Goal: Information Seeking & Learning: Learn about a topic

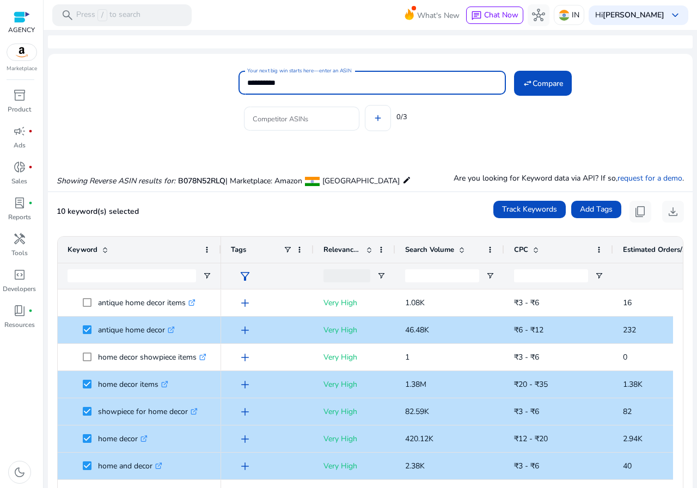
click at [286, 76] on div "**********" at bounding box center [372, 83] width 250 height 24
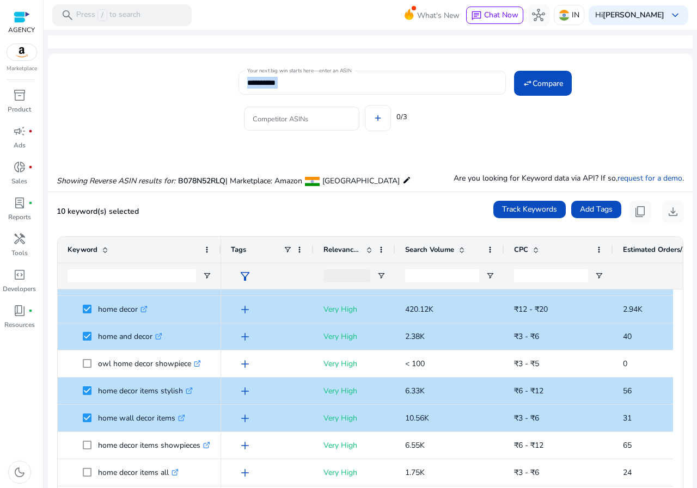
click at [286, 76] on div "**********" at bounding box center [372, 83] width 250 height 24
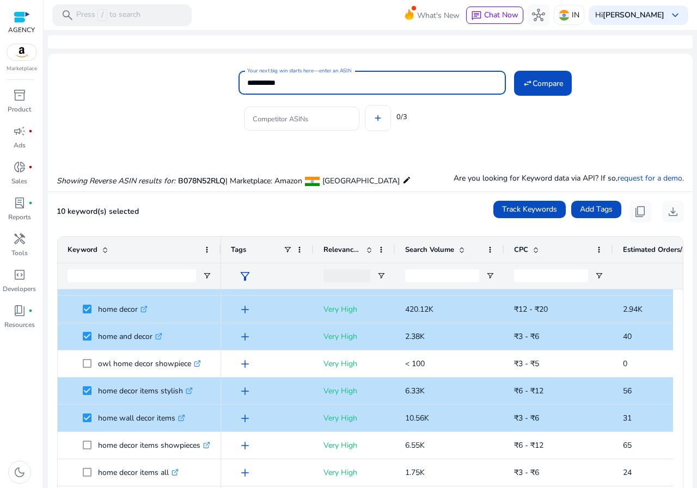
click at [286, 80] on input "**********" at bounding box center [372, 83] width 250 height 12
paste input
type input "**********"
click at [523, 83] on mat-icon "swap_horiz" at bounding box center [528, 83] width 10 height 10
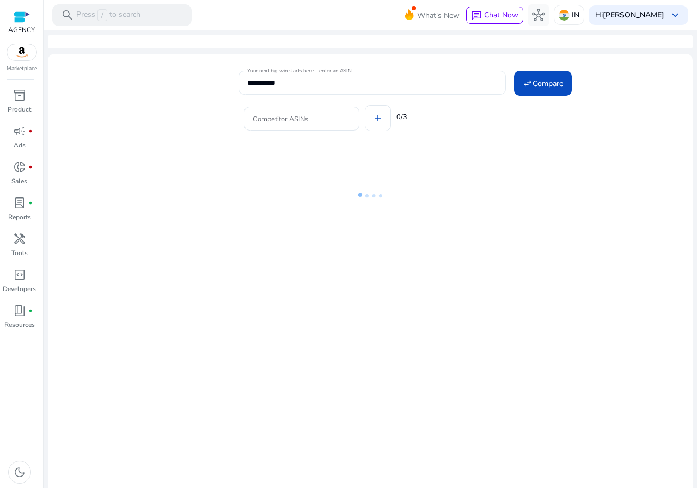
click at [514, 71] on button "swap_horiz Compare" at bounding box center [543, 83] width 58 height 25
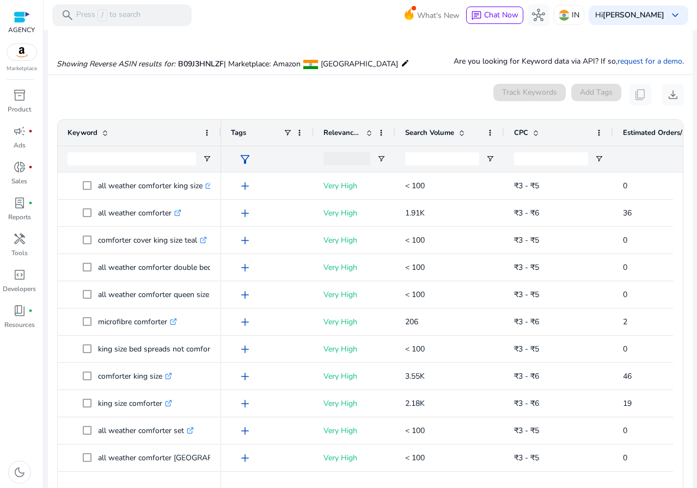
scroll to position [160, 0]
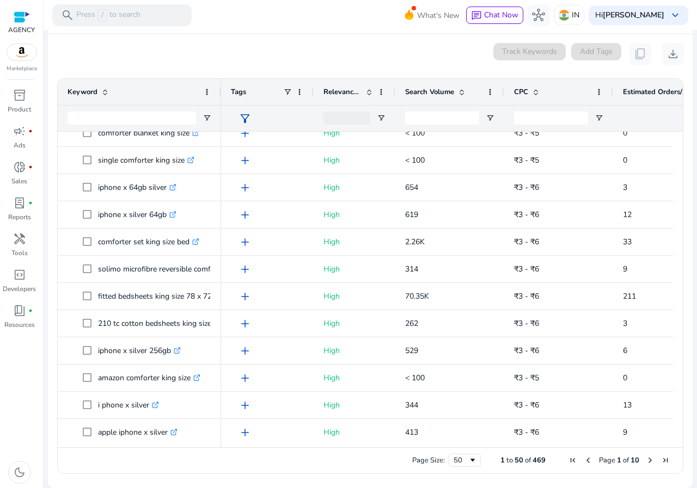
scroll to position [0, 0]
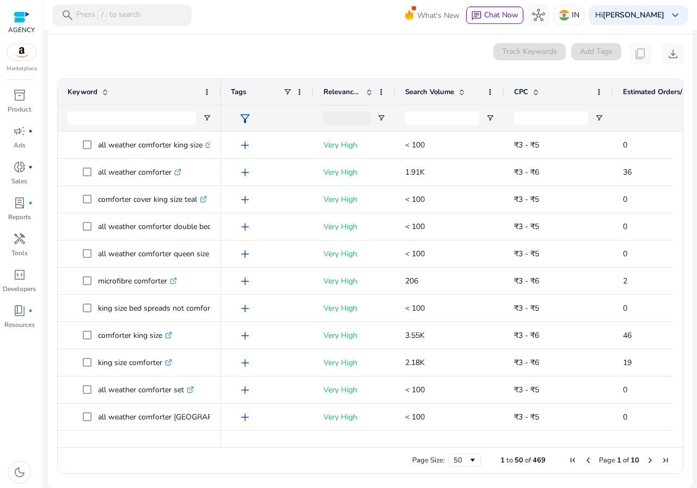
drag, startPoint x: 513, startPoint y: 451, endPoint x: 659, endPoint y: 438, distance: 146.5
click at [658, 439] on div "Drag here to set row groups Drag here to set column labels Keyword Tags 46" at bounding box center [370, 276] width 626 height 396
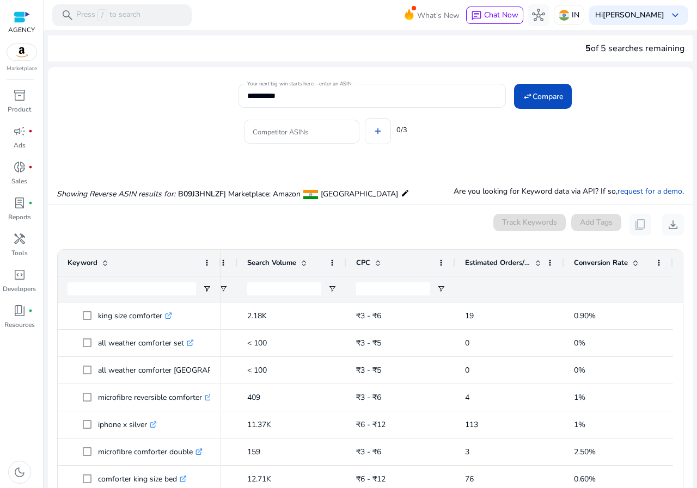
click at [21, 17] on div at bounding box center [22, 17] width 16 height 13
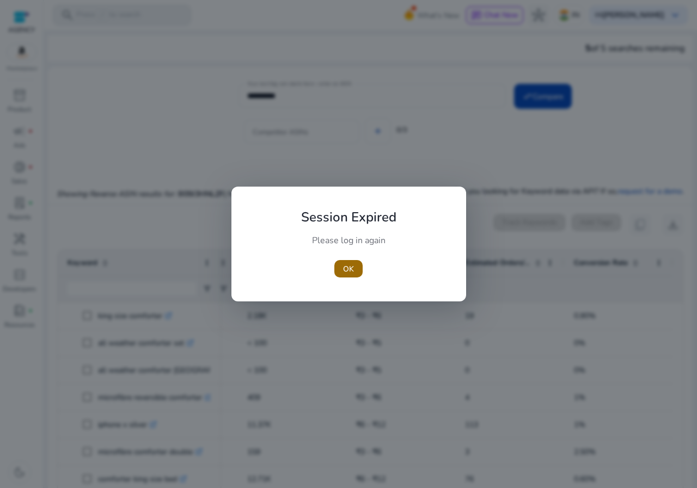
click at [348, 268] on span "OK" at bounding box center [348, 269] width 11 height 11
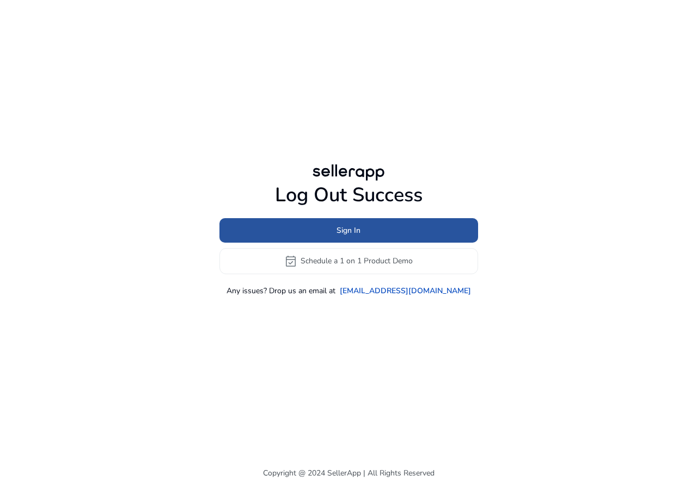
click at [345, 227] on span "Sign In" at bounding box center [349, 230] width 24 height 11
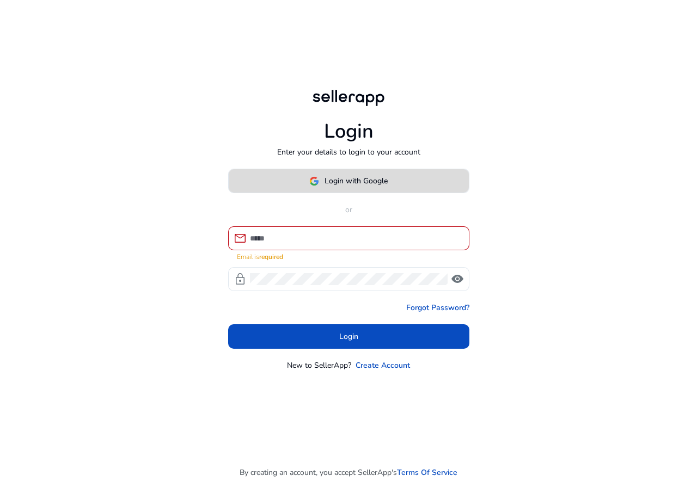
click at [360, 180] on span at bounding box center [349, 181] width 240 height 26
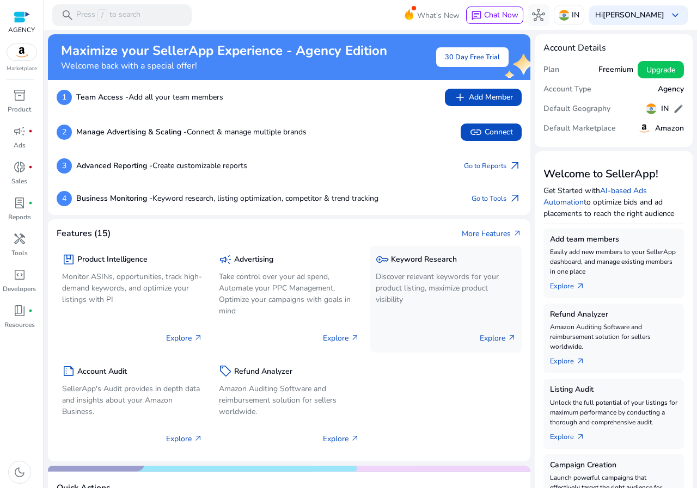
click at [431, 295] on p "Discover relevant keywords for your product listing, maximize product visibility" at bounding box center [446, 288] width 141 height 34
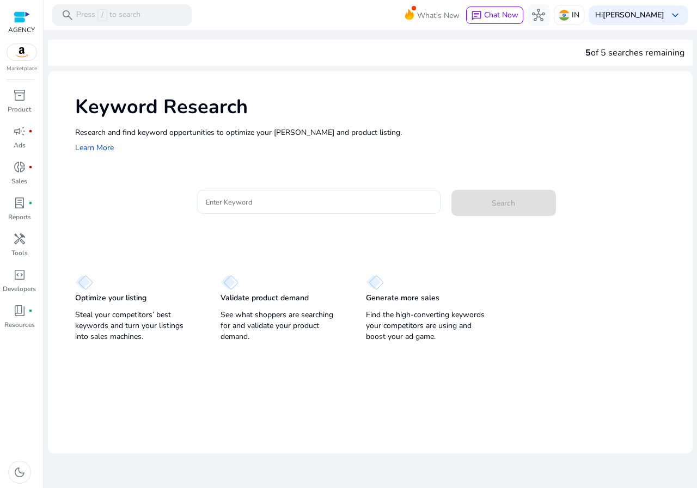
click at [259, 196] on div at bounding box center [319, 202] width 226 height 24
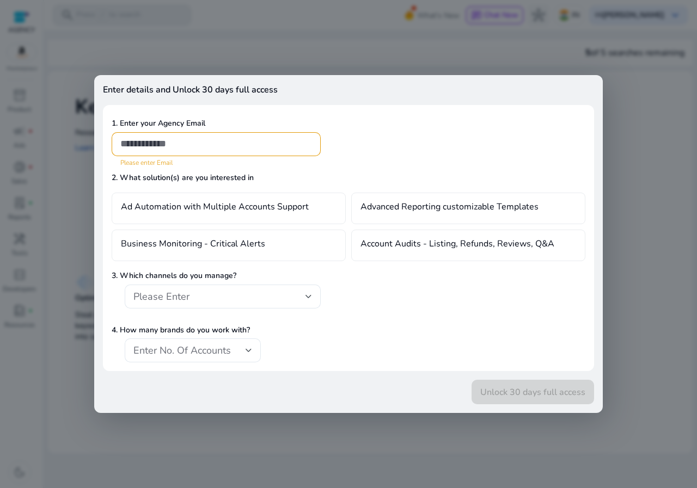
click at [82, 132] on div at bounding box center [348, 244] width 697 height 488
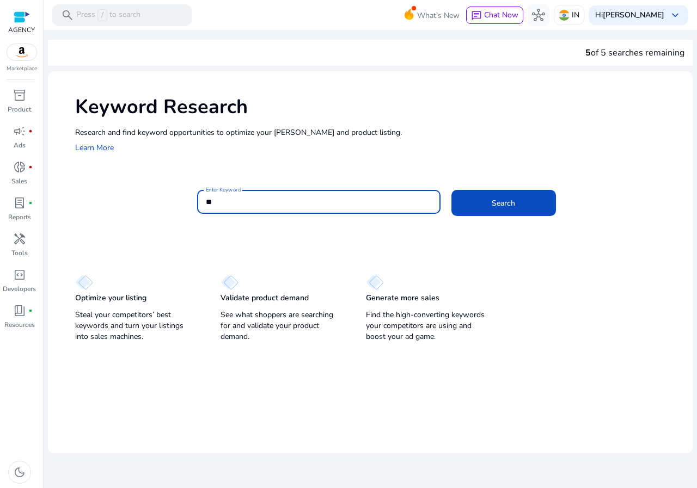
click at [274, 204] on input "**" at bounding box center [319, 202] width 226 height 12
type input "*****"
click at [451, 190] on button "Search" at bounding box center [503, 203] width 105 height 26
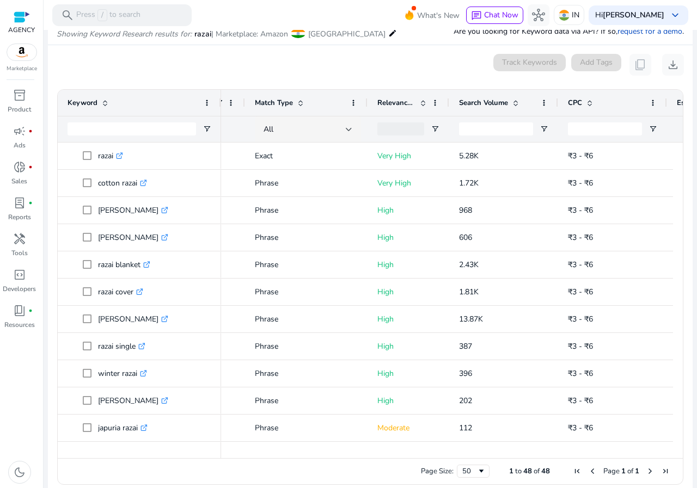
scroll to position [0, 70]
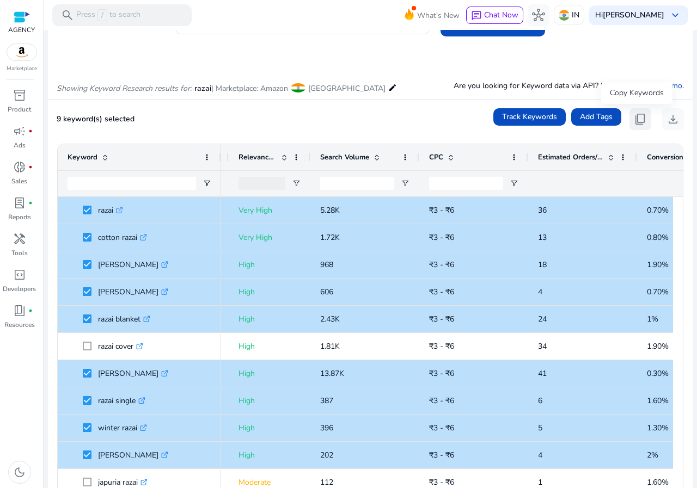
click at [630, 121] on button "content_copy" at bounding box center [641, 119] width 22 height 22
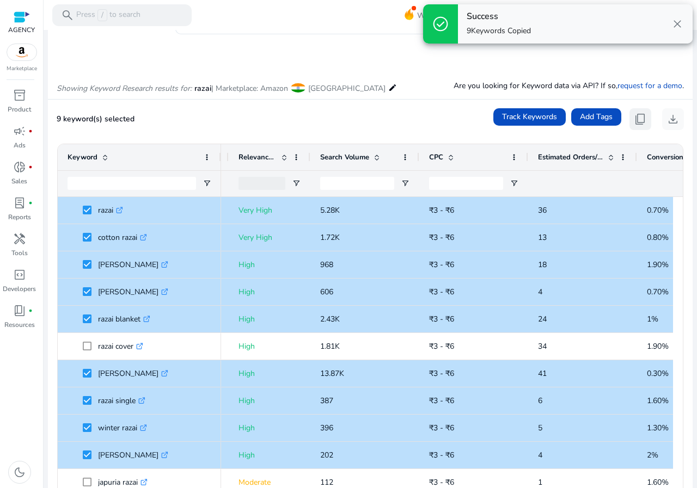
click at [630, 122] on button "content_copy" at bounding box center [641, 119] width 22 height 22
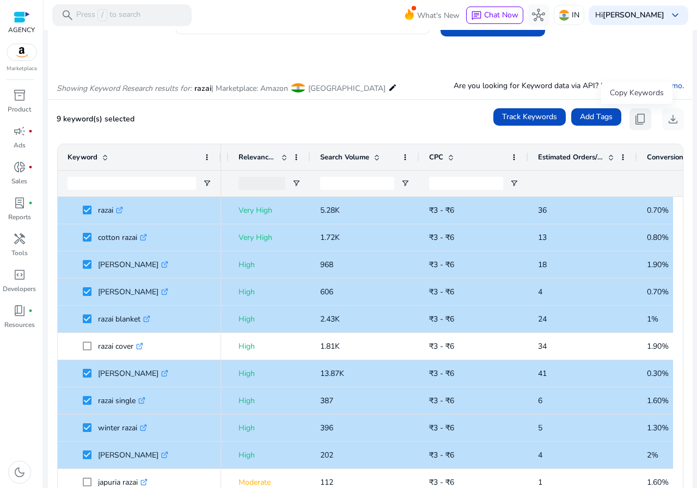
click at [634, 115] on span "content_copy" at bounding box center [640, 119] width 13 height 13
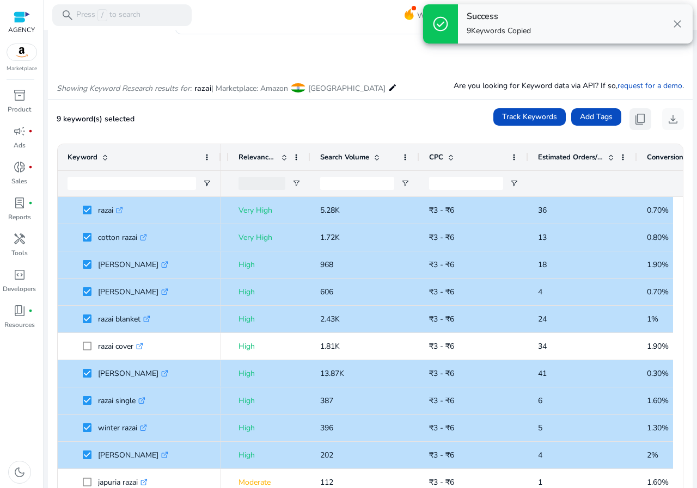
click at [634, 115] on span "content_copy" at bounding box center [640, 119] width 13 height 13
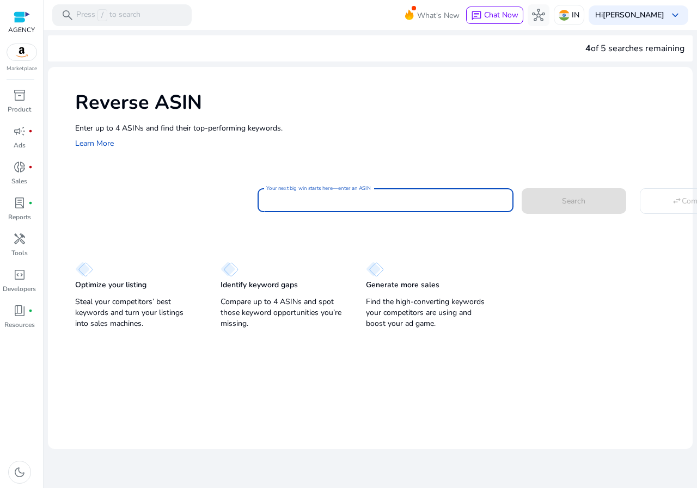
click at [315, 203] on input "Your next big win starts here—enter an ASIN" at bounding box center [385, 200] width 239 height 12
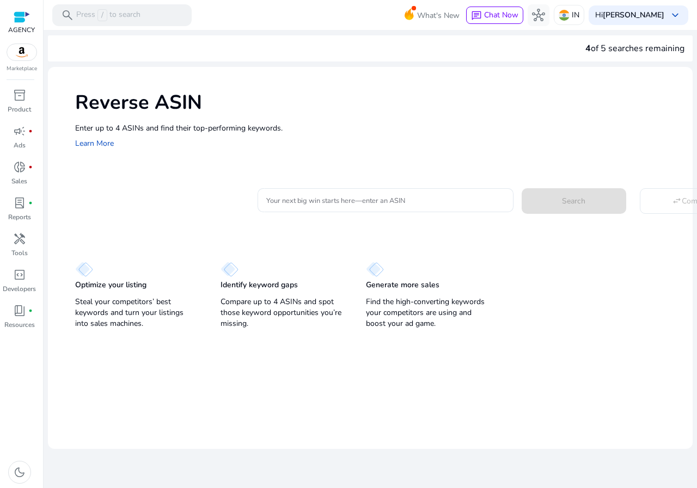
click at [300, 173] on div "Reverse ASIN Enter up to 4 ASINs and find their top-performing keywords. Learn …" at bounding box center [370, 200] width 645 height 266
click at [27, 16] on div at bounding box center [22, 17] width 16 height 13
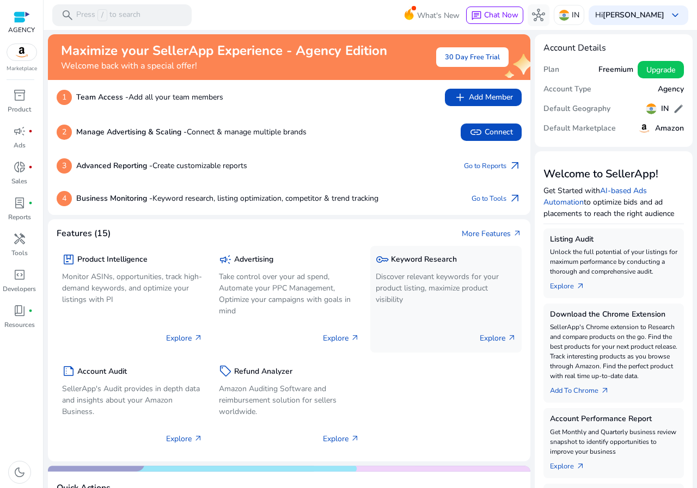
click at [403, 166] on div "3 Advanced Reporting - Create customizable reports Go to Reports arrow_outward" at bounding box center [289, 165] width 465 height 15
click at [402, 265] on div "key Keyword Research" at bounding box center [446, 260] width 141 height 16
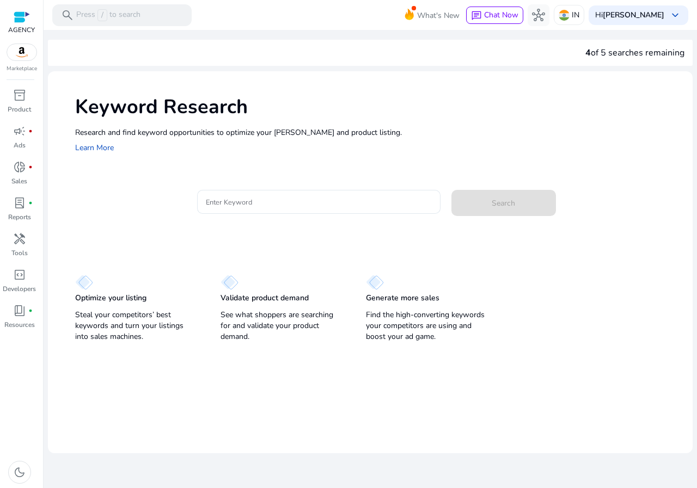
click at [233, 217] on div at bounding box center [318, 219] width 243 height 11
click at [230, 205] on input "Enter Keyword" at bounding box center [319, 202] width 226 height 12
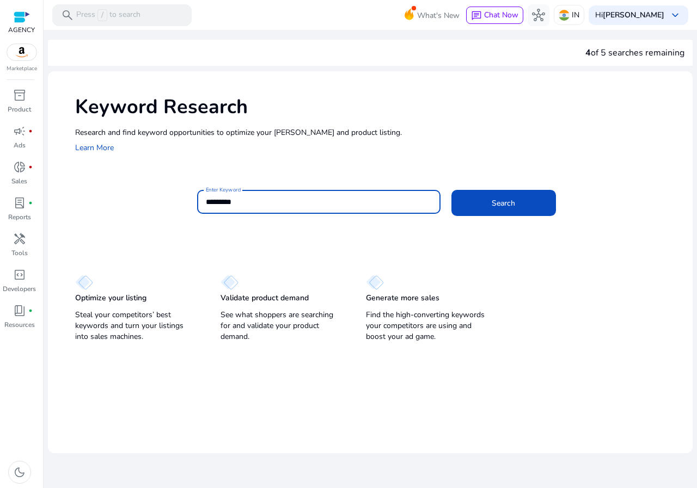
type input "*********"
click at [451, 190] on button "Search" at bounding box center [503, 203] width 105 height 26
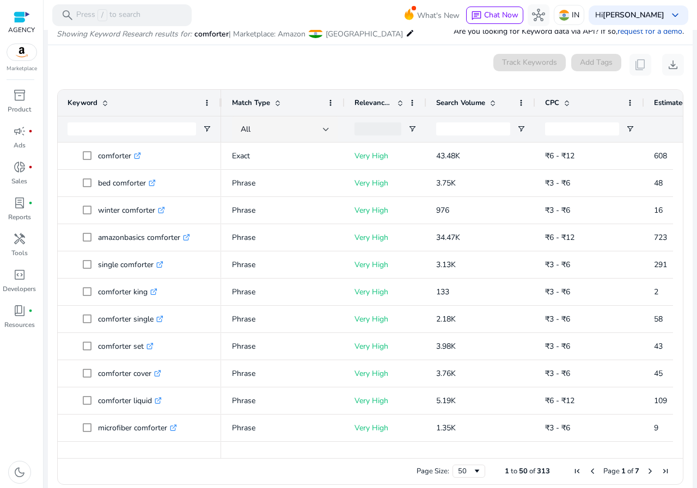
scroll to position [0, 150]
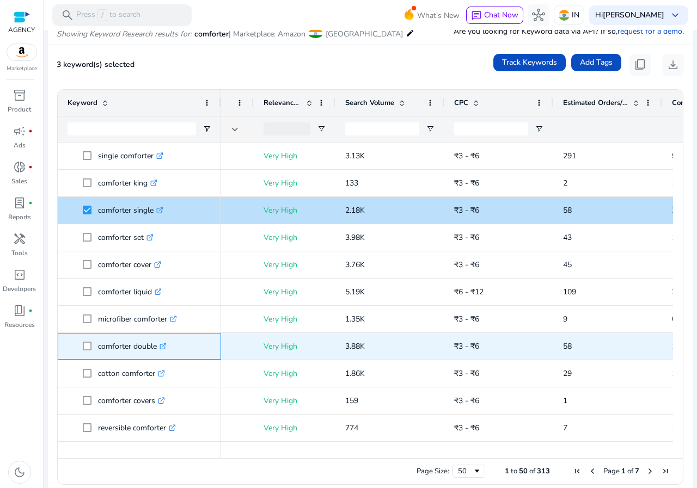
click at [81, 343] on span "comforter double .st0{fill:#2c8af8}" at bounding box center [140, 346] width 144 height 22
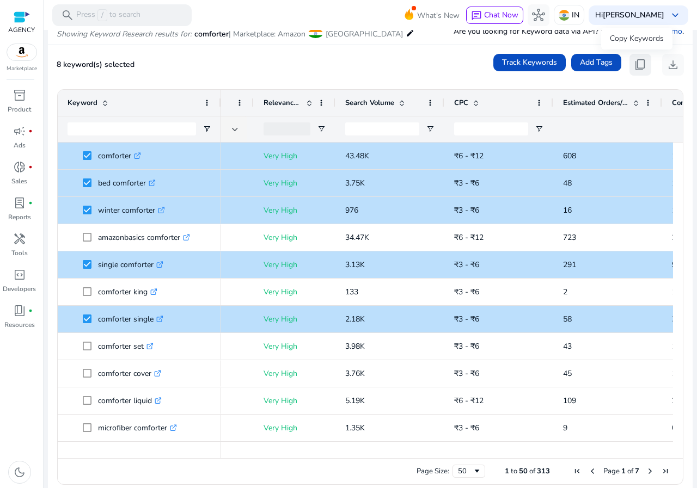
click at [638, 59] on span "content_copy" at bounding box center [640, 64] width 13 height 13
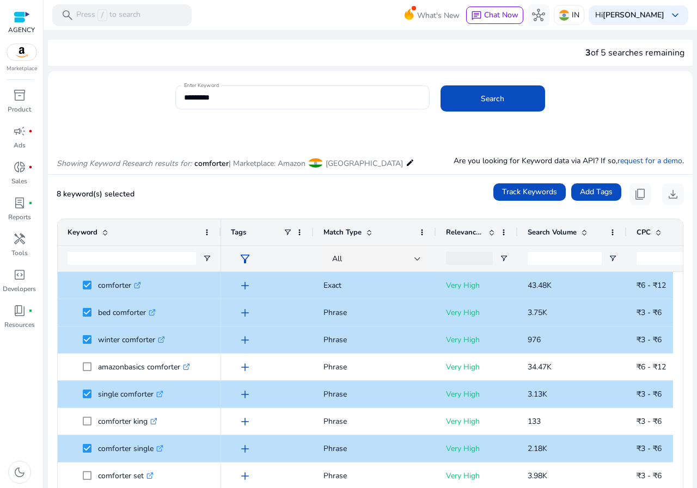
scroll to position [0, 182]
